Goal: Find specific page/section: Find specific page/section

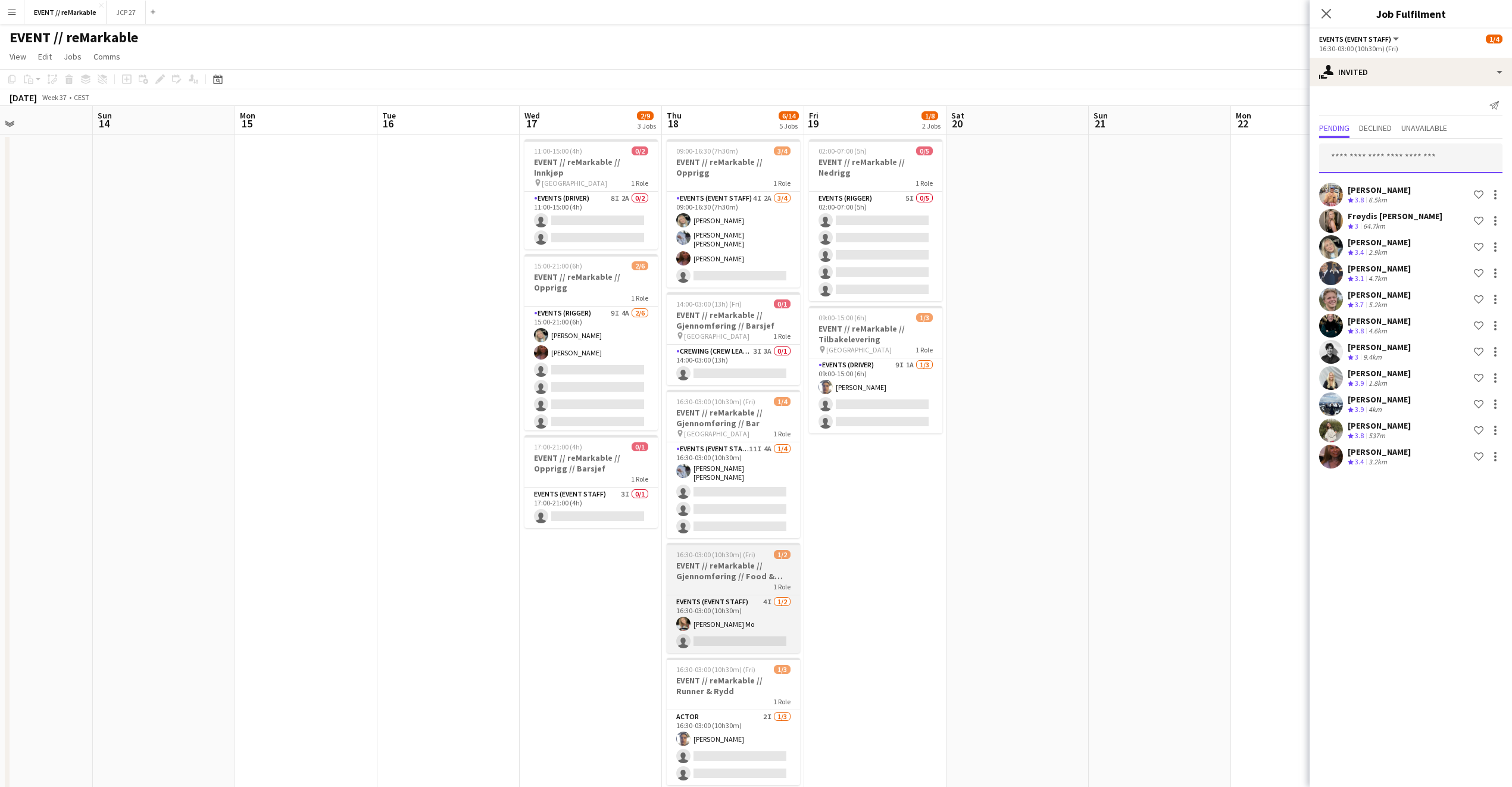
scroll to position [93, 0]
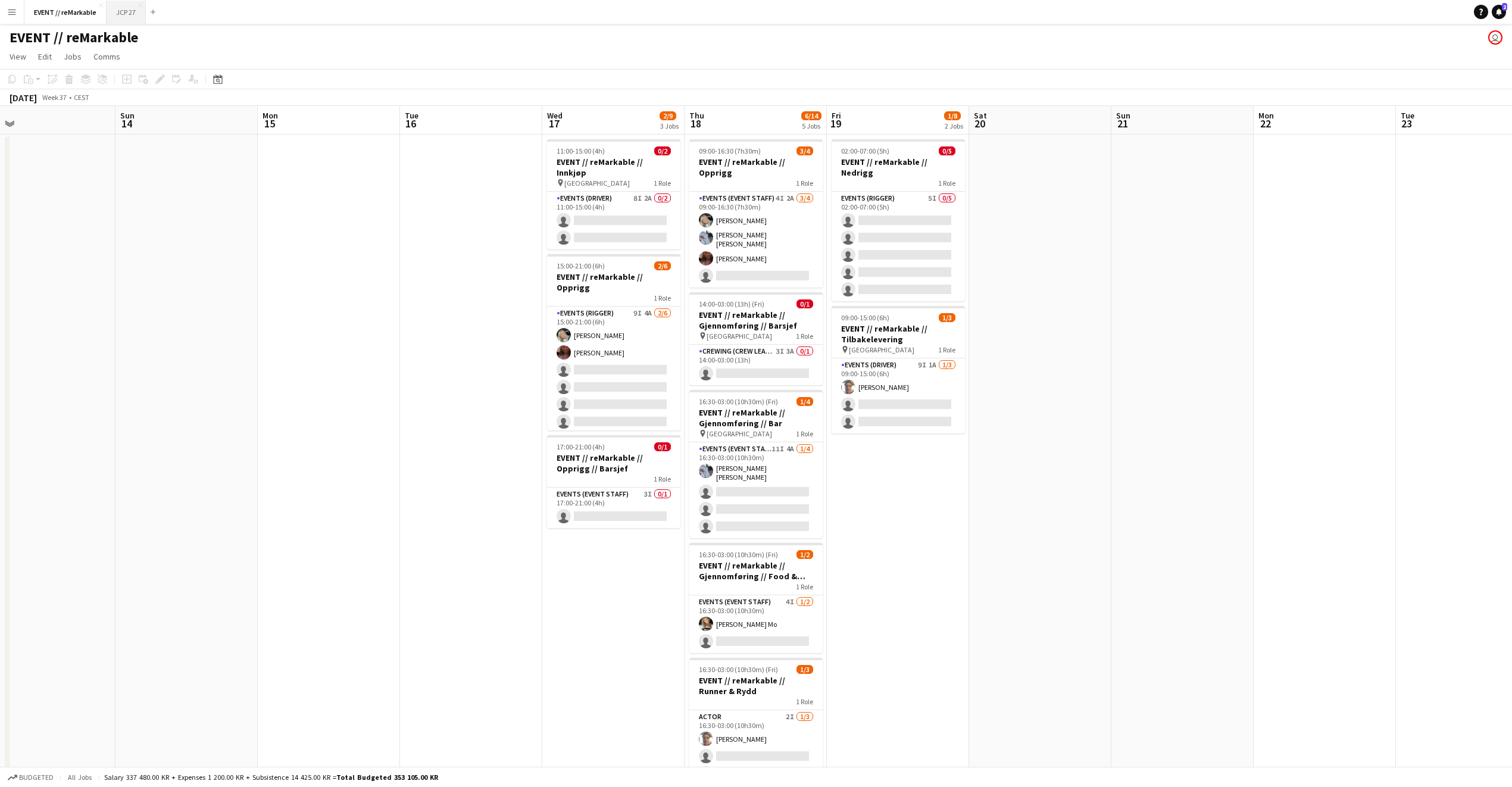
click at [135, 19] on button "JCP 27 Close" at bounding box center [126, 12] width 39 height 23
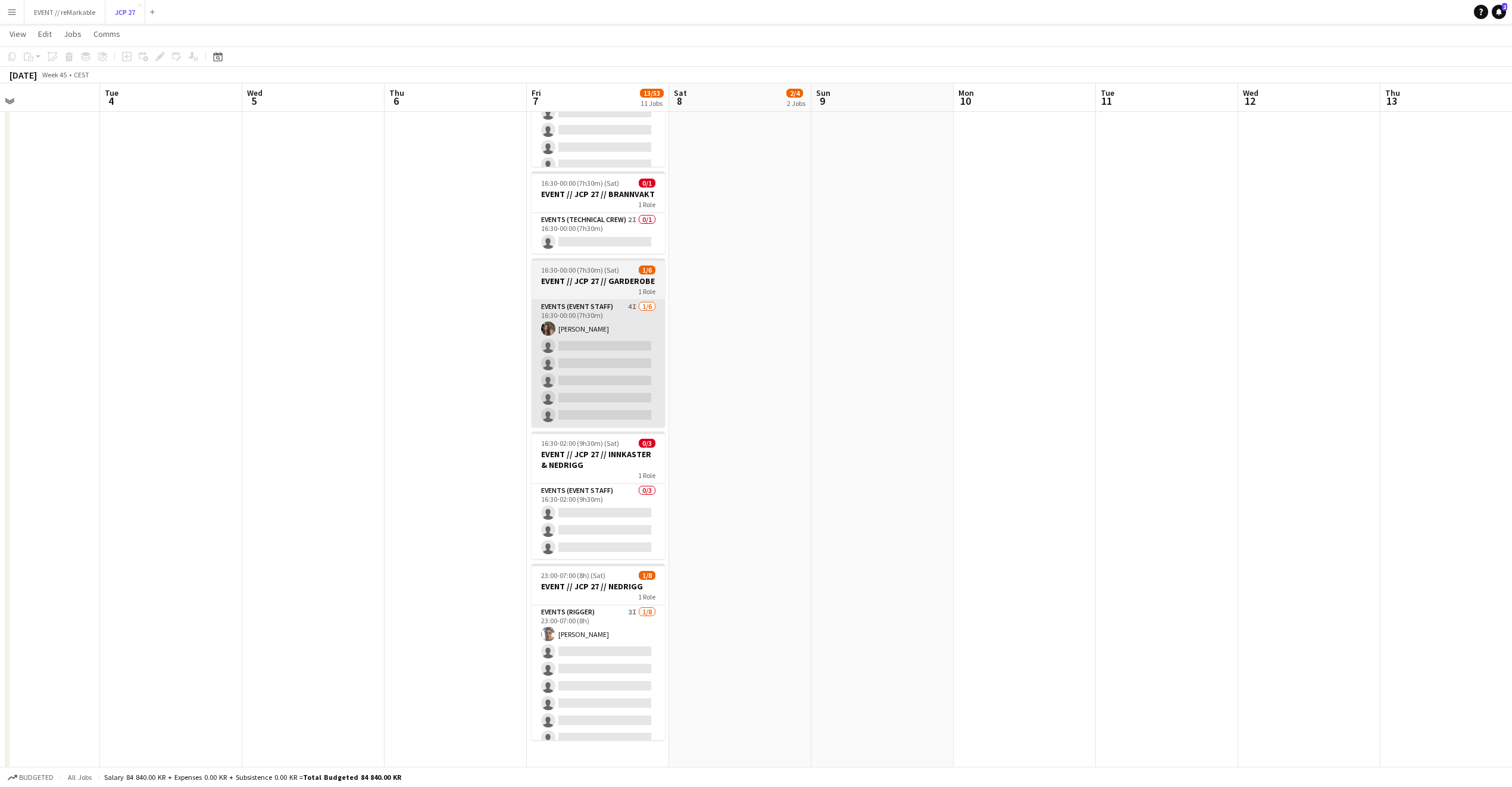
scroll to position [1020, 0]
